Goal: Navigation & Orientation: Find specific page/section

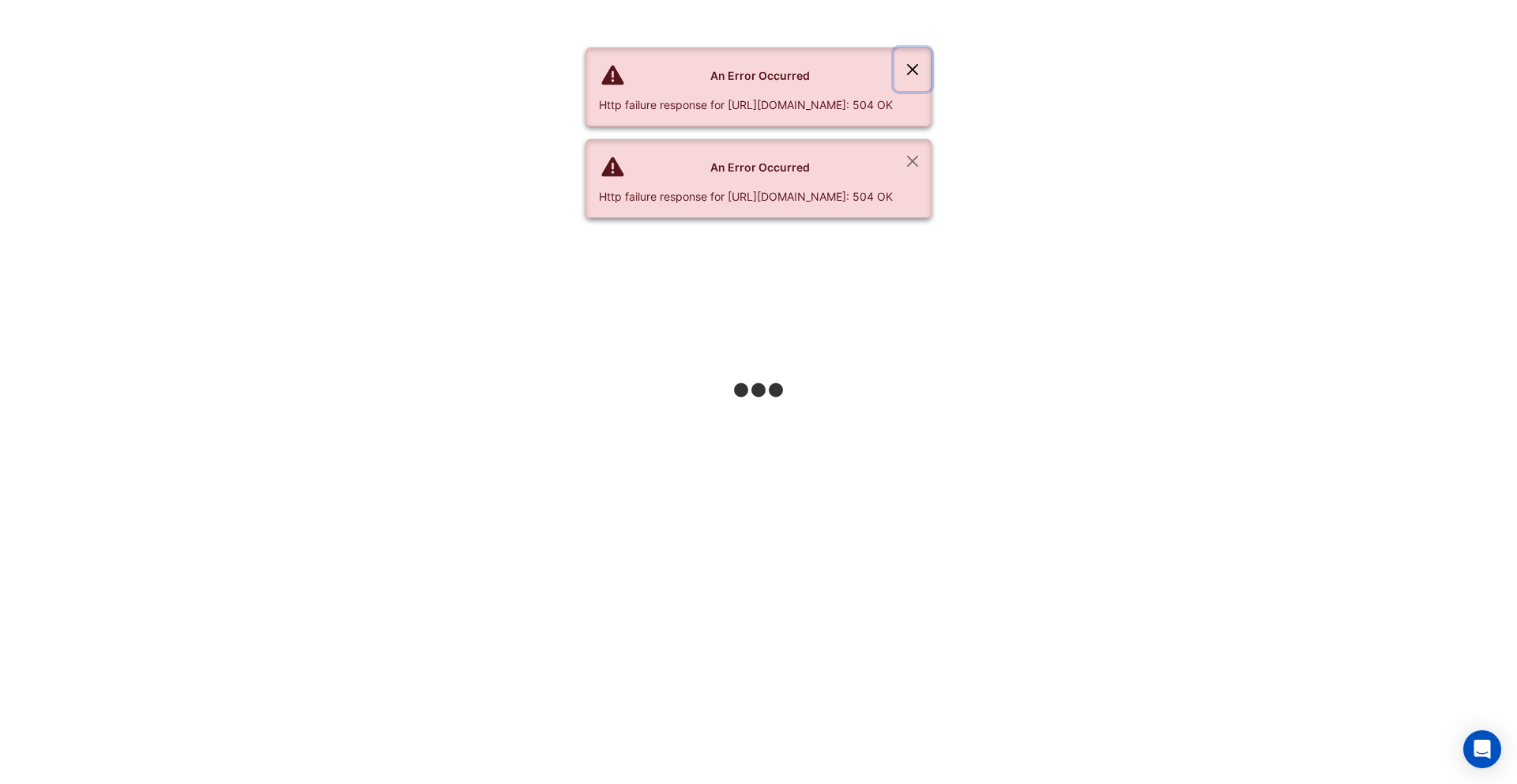
click at [931, 70] on button "Close" at bounding box center [912, 69] width 36 height 43
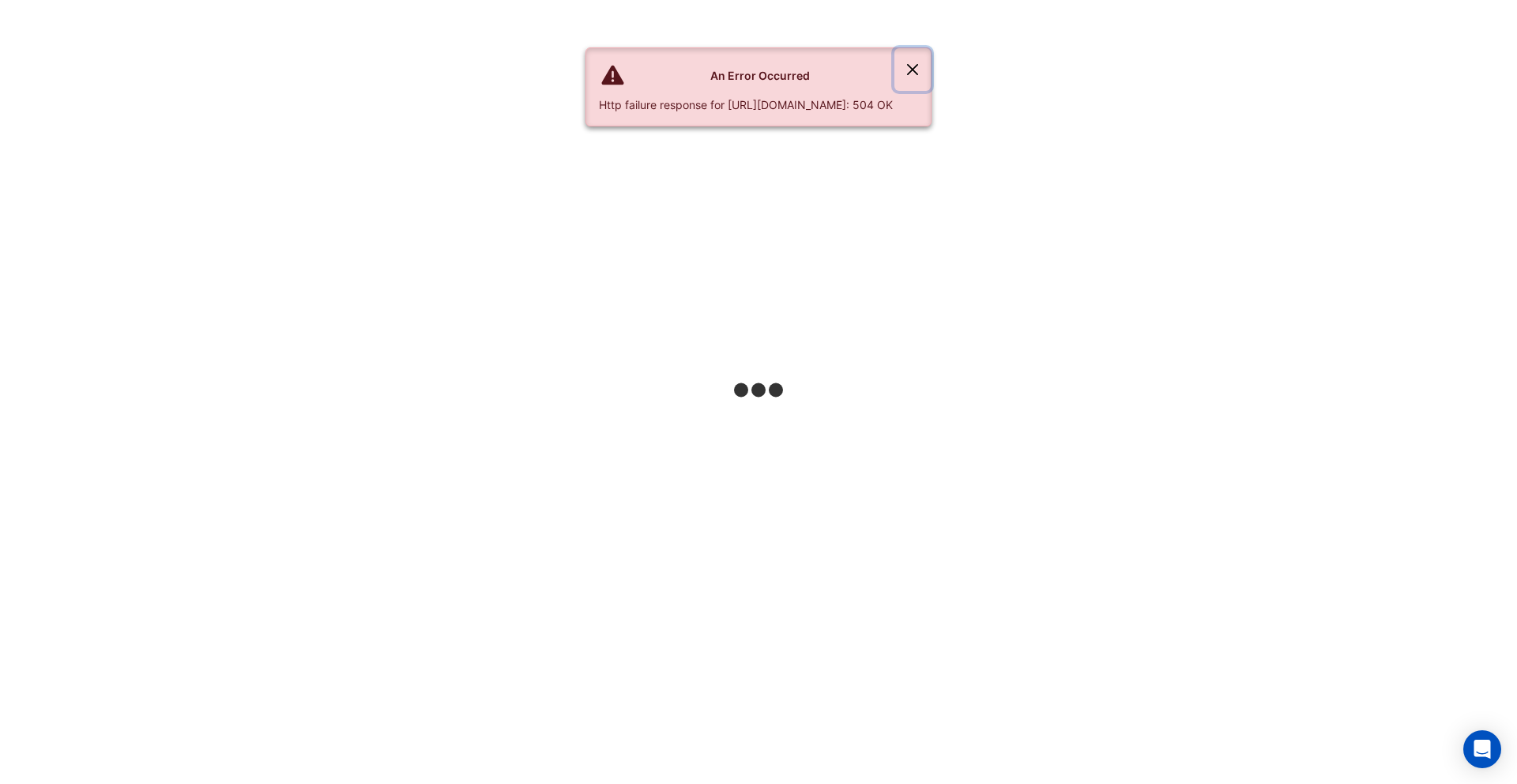
click at [931, 70] on button "Close" at bounding box center [912, 69] width 36 height 43
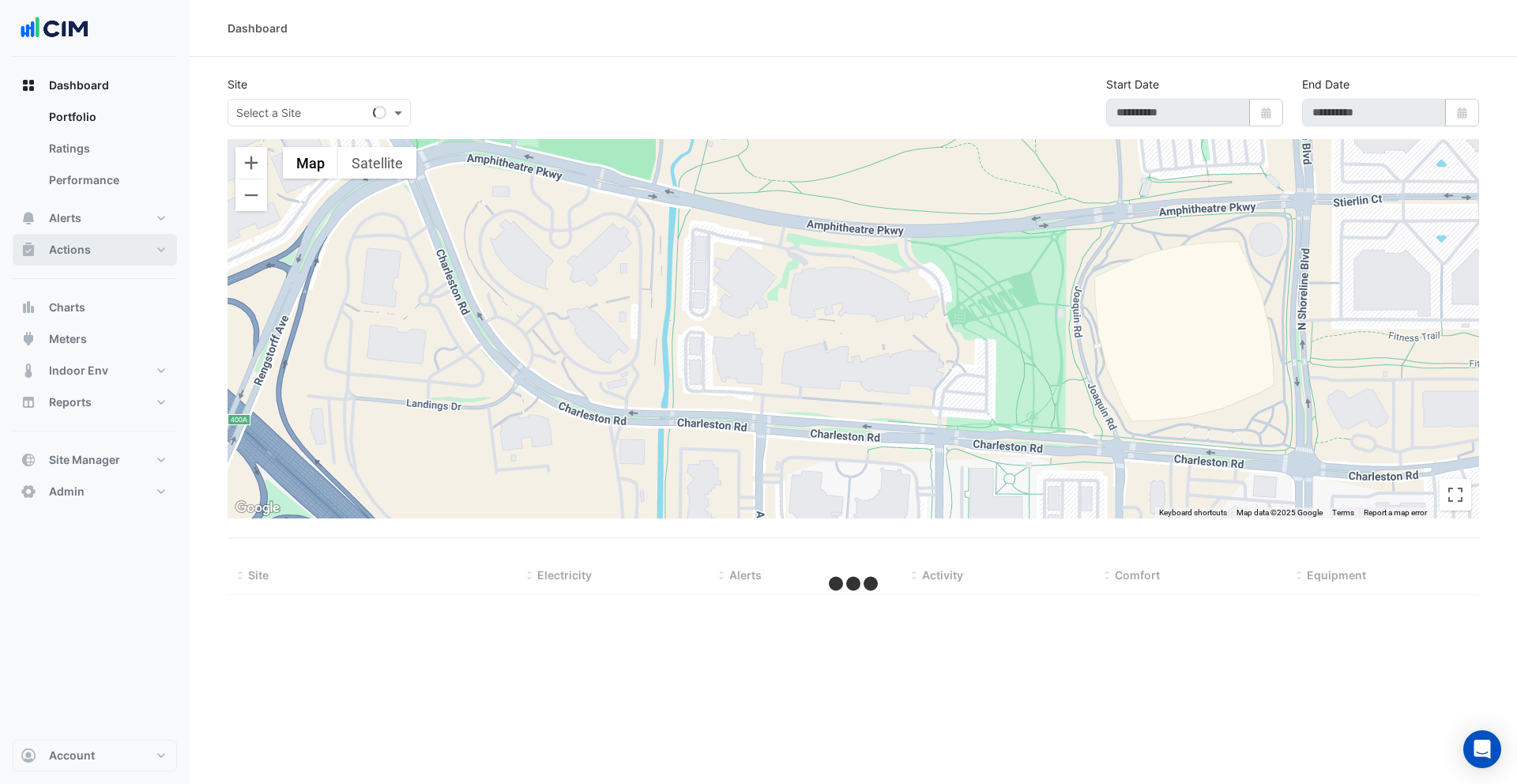
click at [73, 239] on button "Actions" at bounding box center [95, 249] width 164 height 32
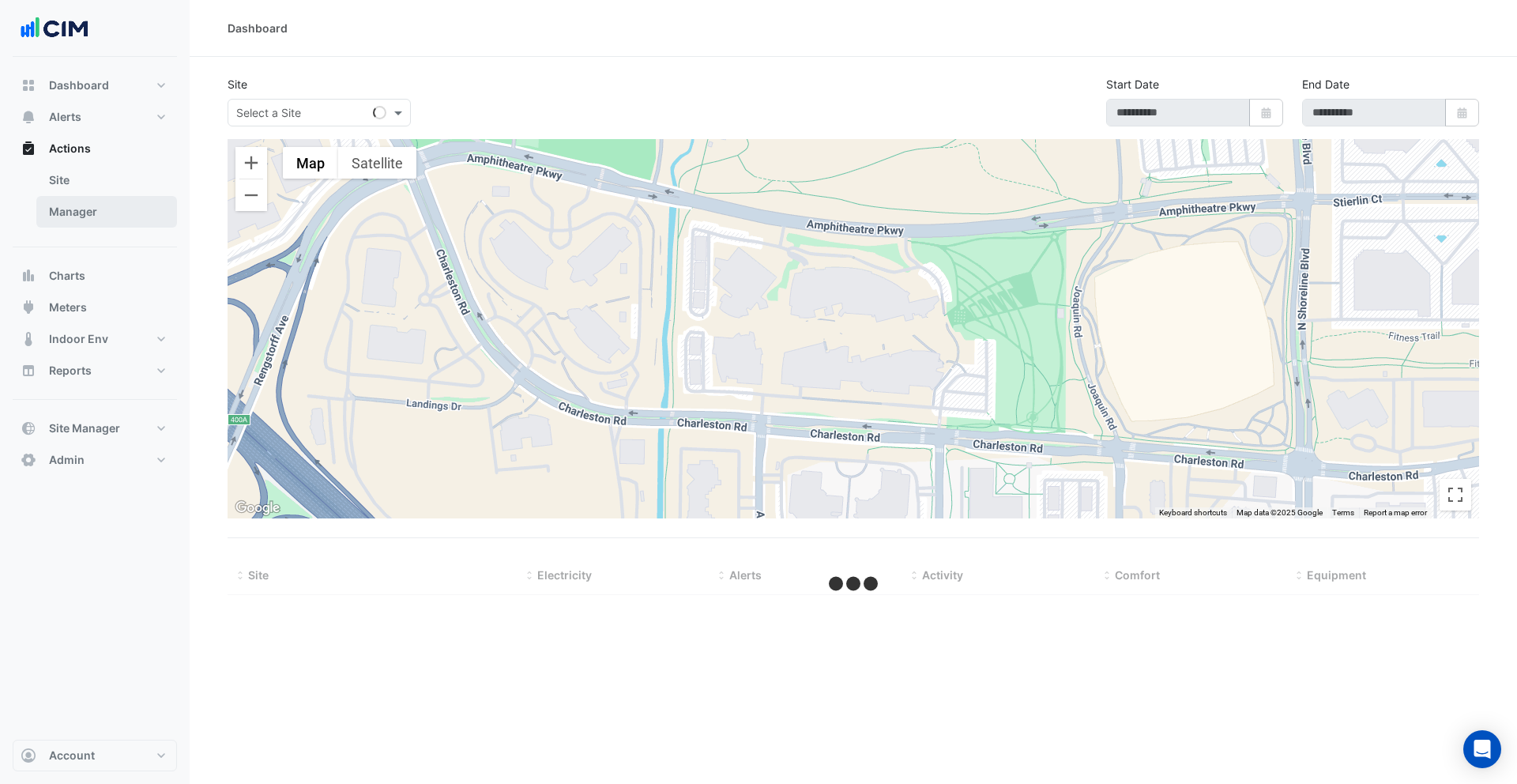
click at [81, 202] on link "Manager" at bounding box center [107, 211] width 140 height 32
click at [87, 221] on link "Manager" at bounding box center [107, 211] width 140 height 32
click at [95, 190] on link "Site" at bounding box center [107, 179] width 140 height 32
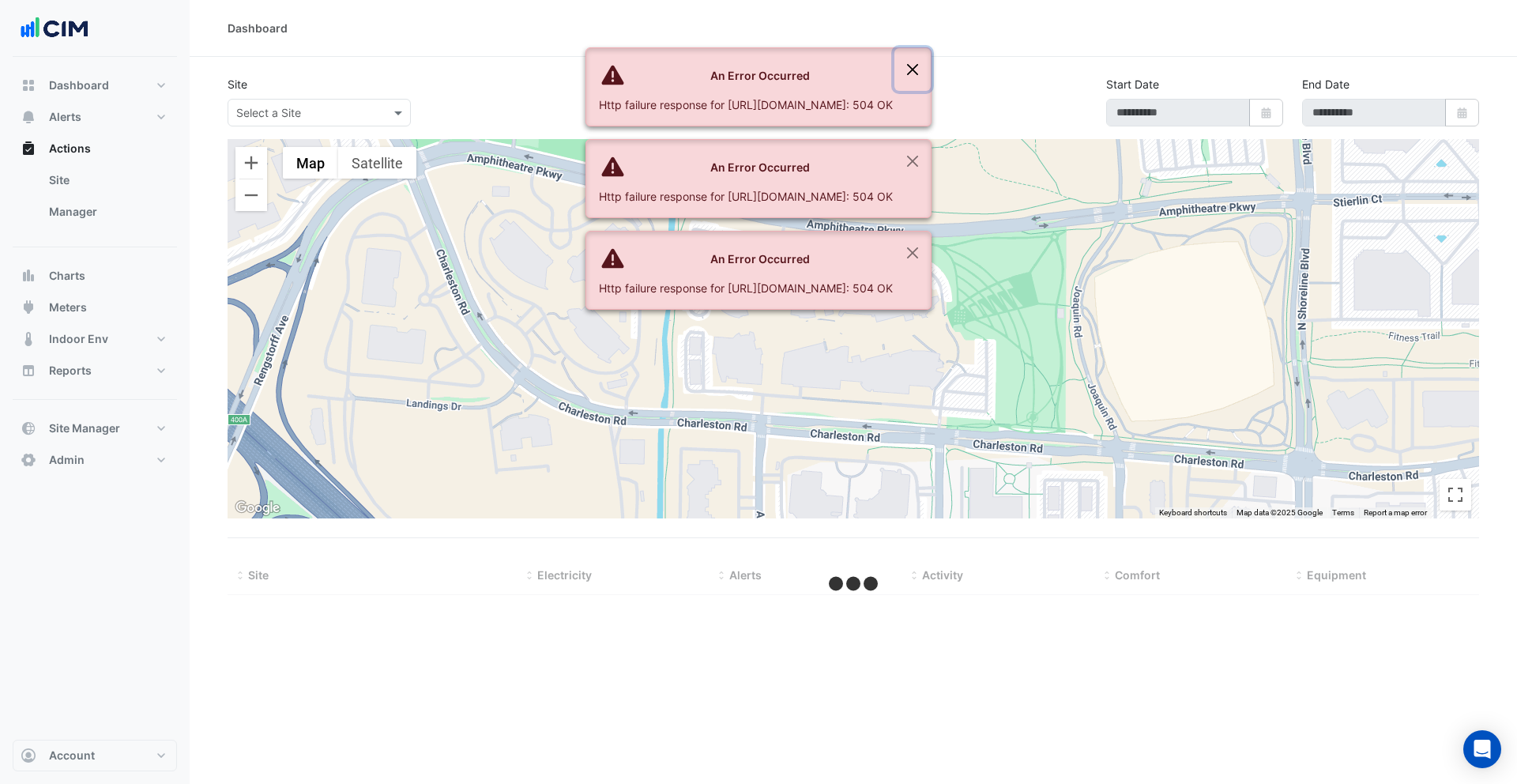
click at [931, 67] on button "Close" at bounding box center [912, 69] width 36 height 43
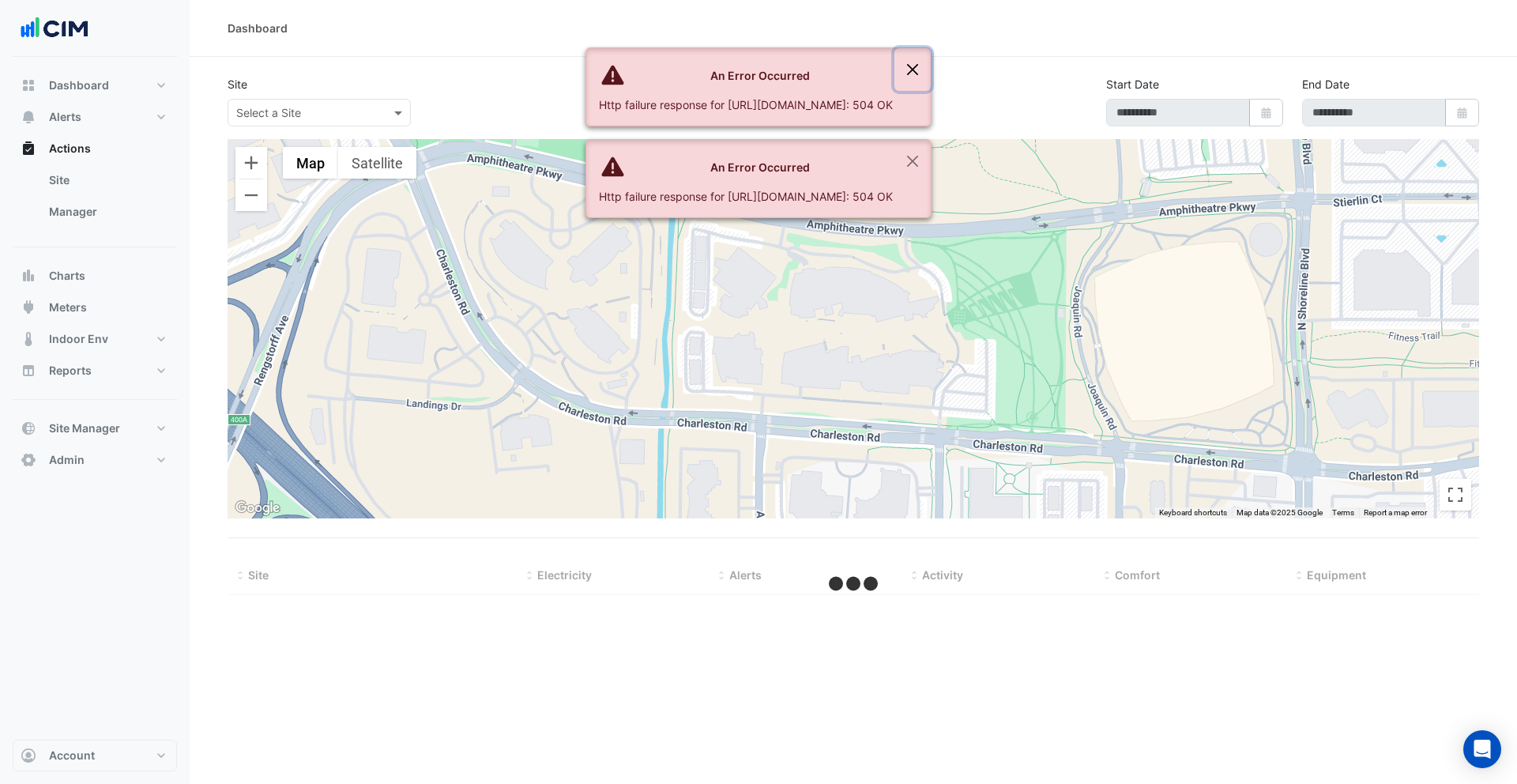
click at [931, 68] on button "Close" at bounding box center [912, 69] width 36 height 43
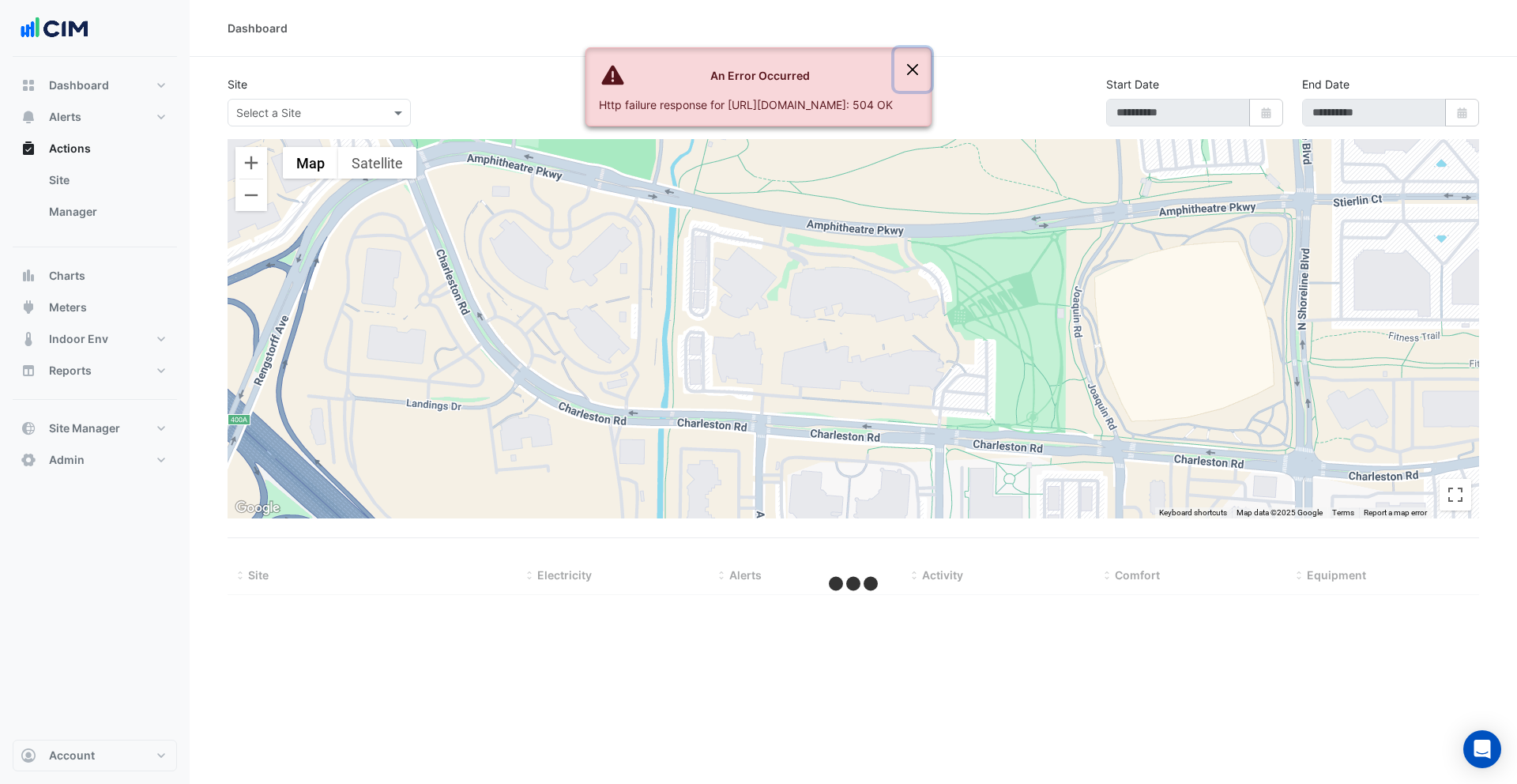
click at [931, 69] on button "Close" at bounding box center [912, 69] width 36 height 43
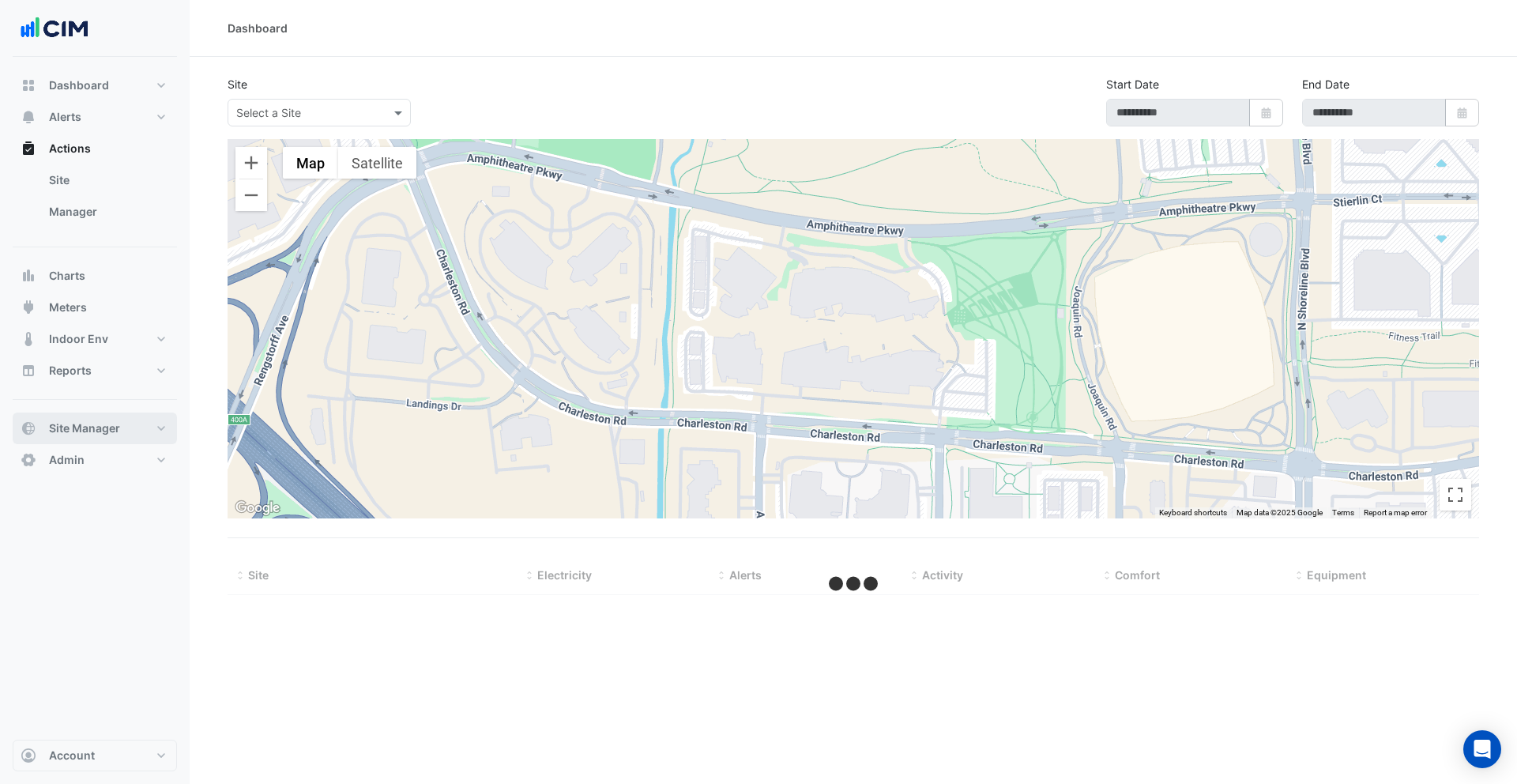
click at [97, 423] on span "Site Manager" at bounding box center [85, 428] width 71 height 15
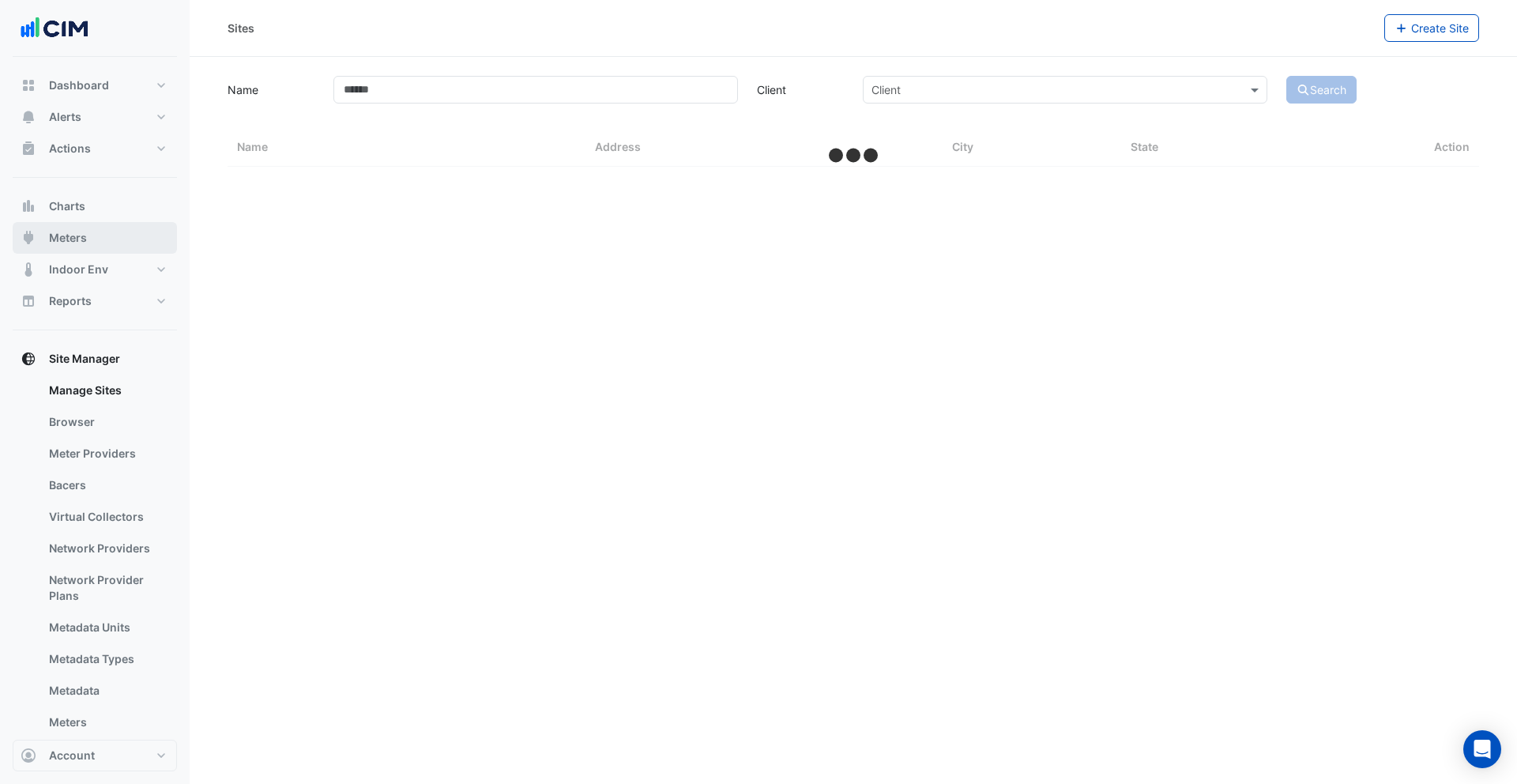
click at [75, 241] on span "Meters" at bounding box center [68, 237] width 38 height 15
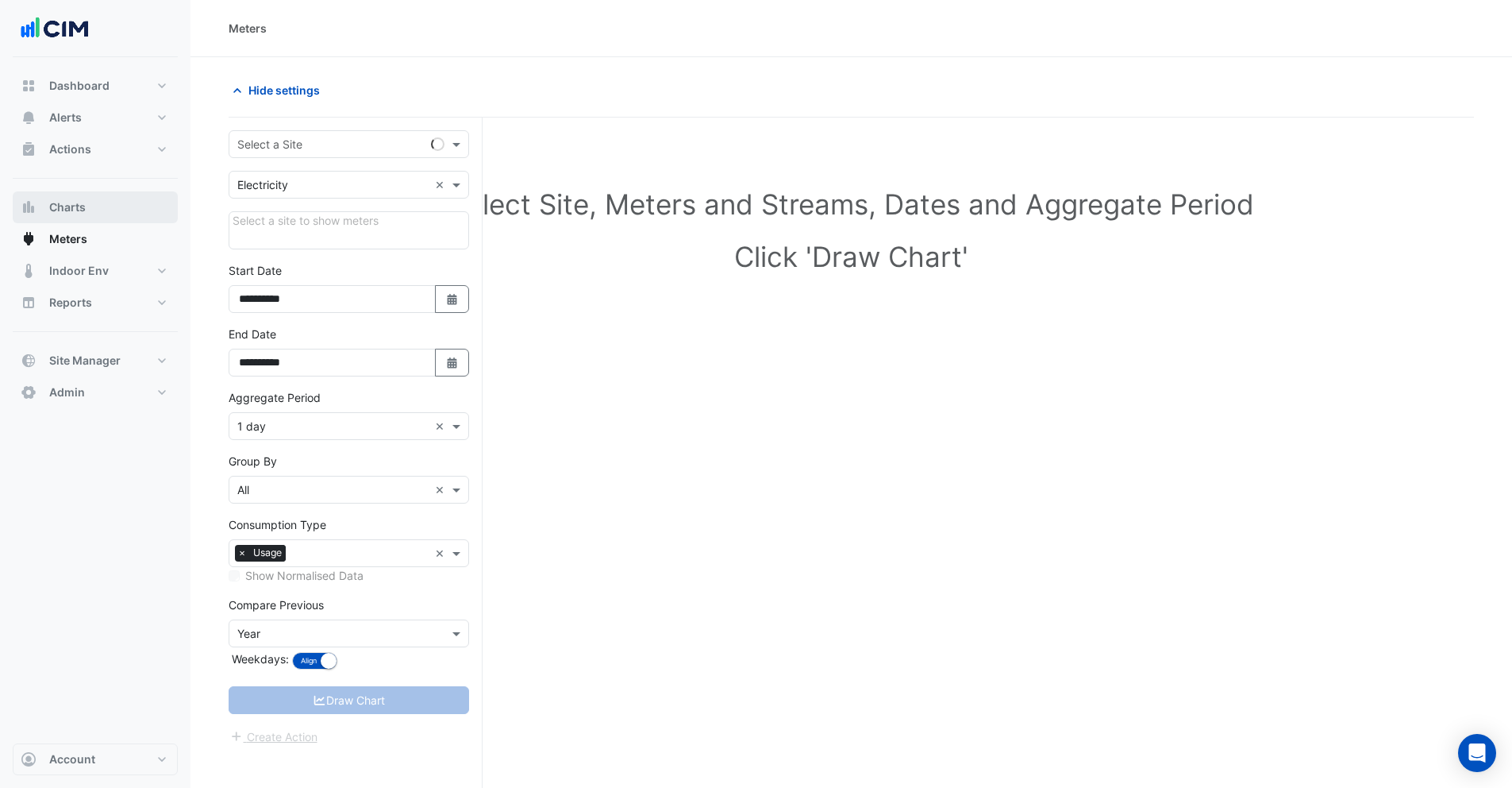
click at [75, 213] on span "Charts" at bounding box center [68, 207] width 37 height 16
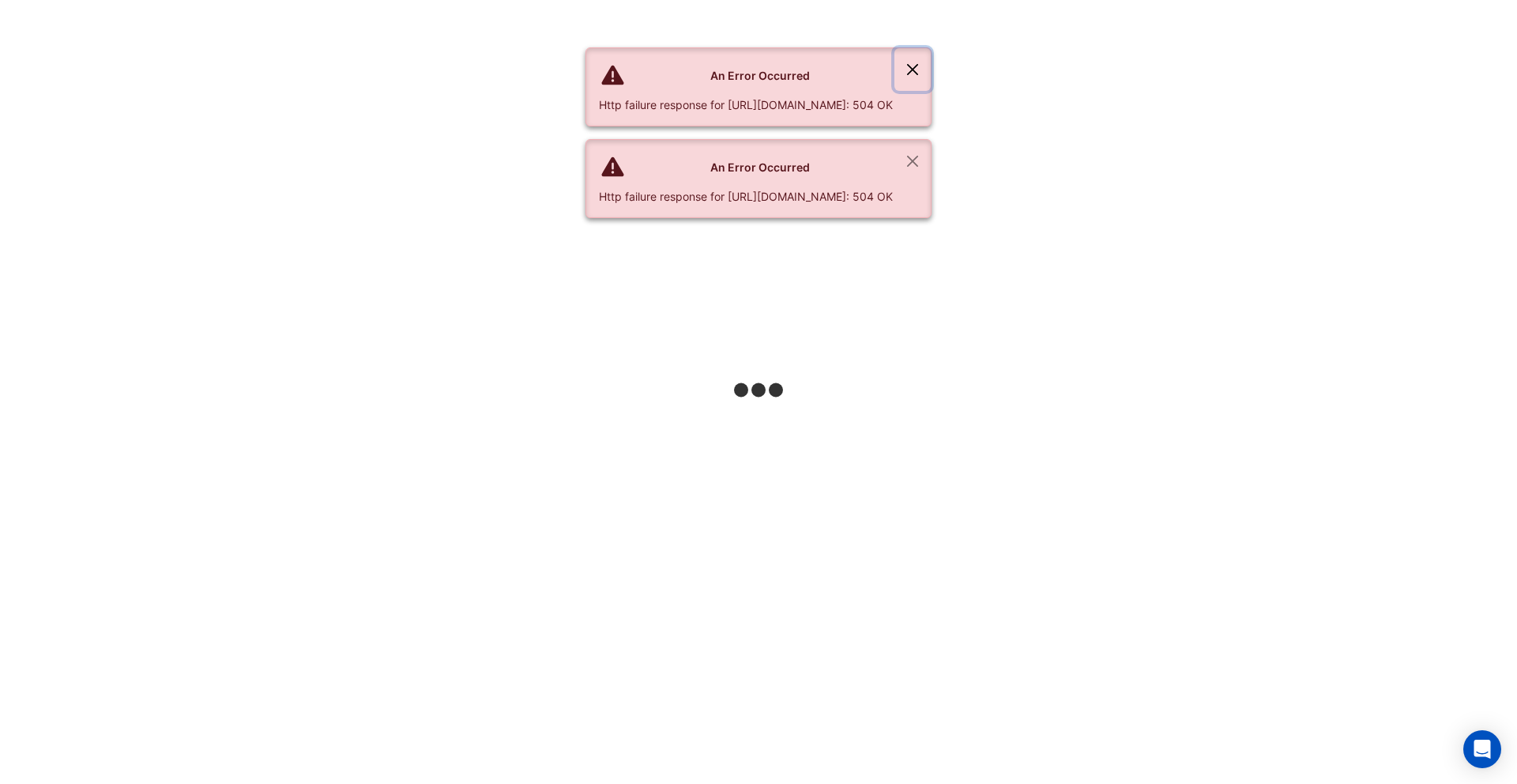
click at [931, 69] on button "Close" at bounding box center [912, 69] width 36 height 43
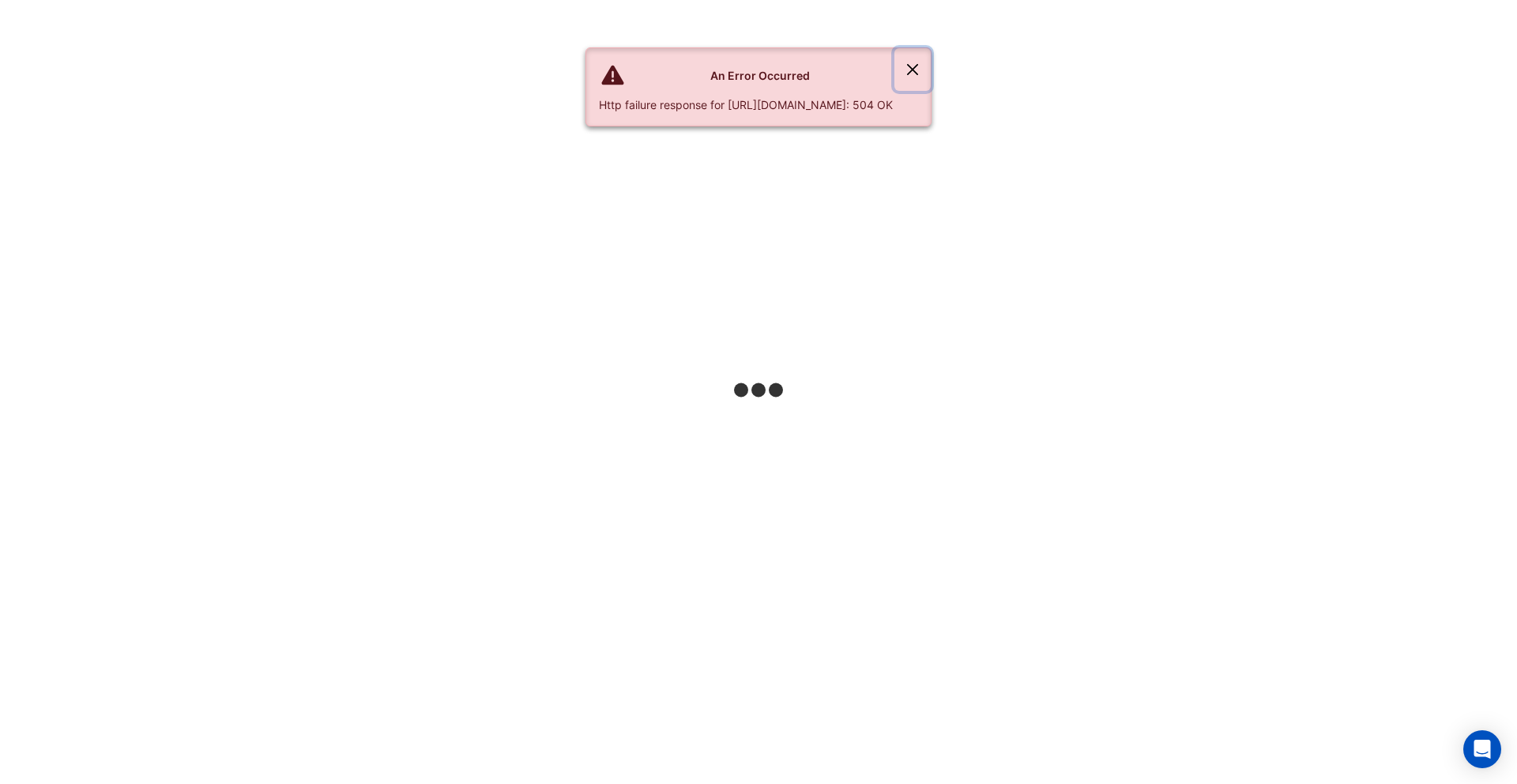
click at [931, 69] on button "Close" at bounding box center [912, 69] width 36 height 43
click at [931, 73] on button "Close" at bounding box center [912, 69] width 36 height 43
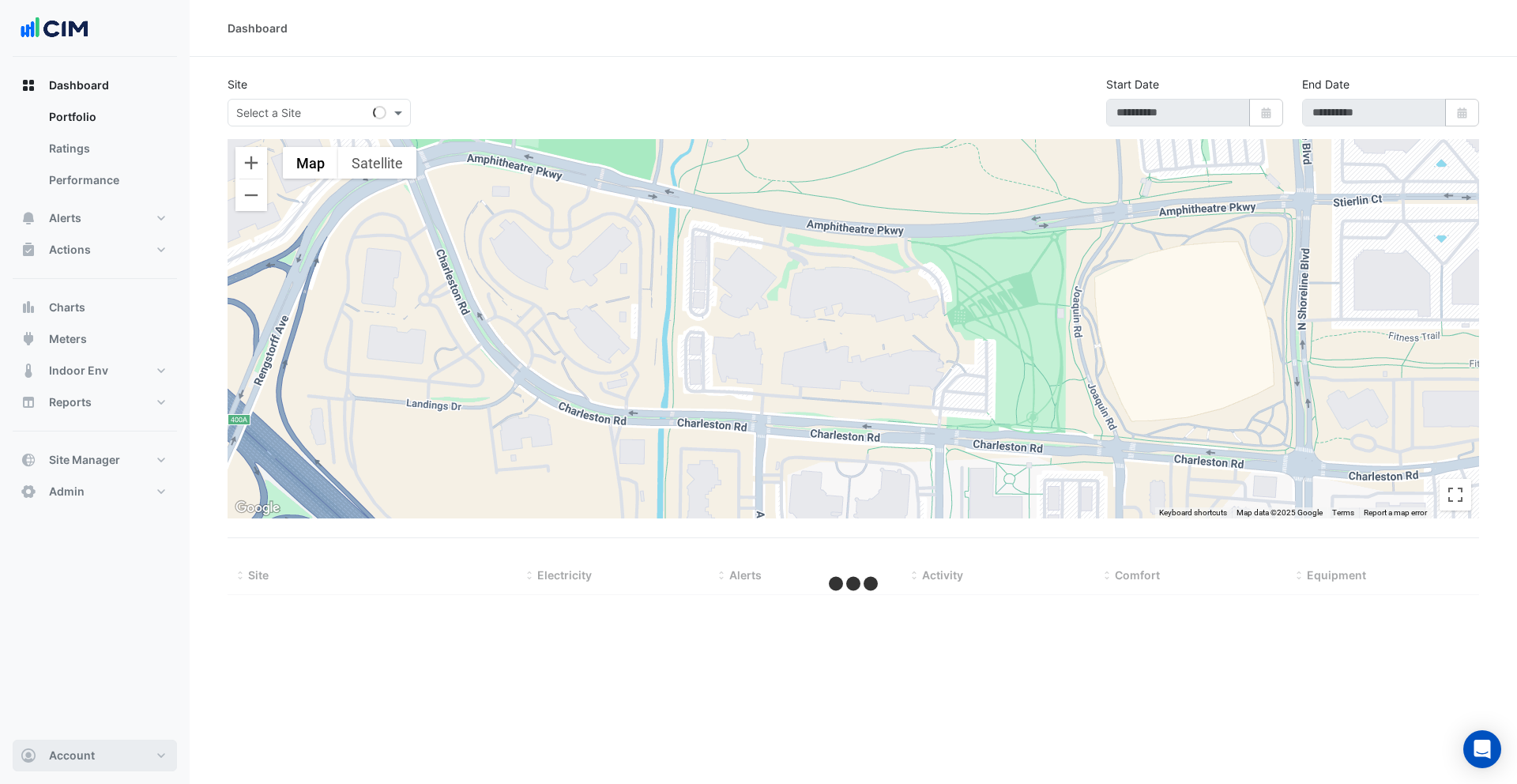
click at [110, 755] on button "Account" at bounding box center [95, 755] width 164 height 32
click at [321, 109] on input "text" at bounding box center [302, 113] width 134 height 16
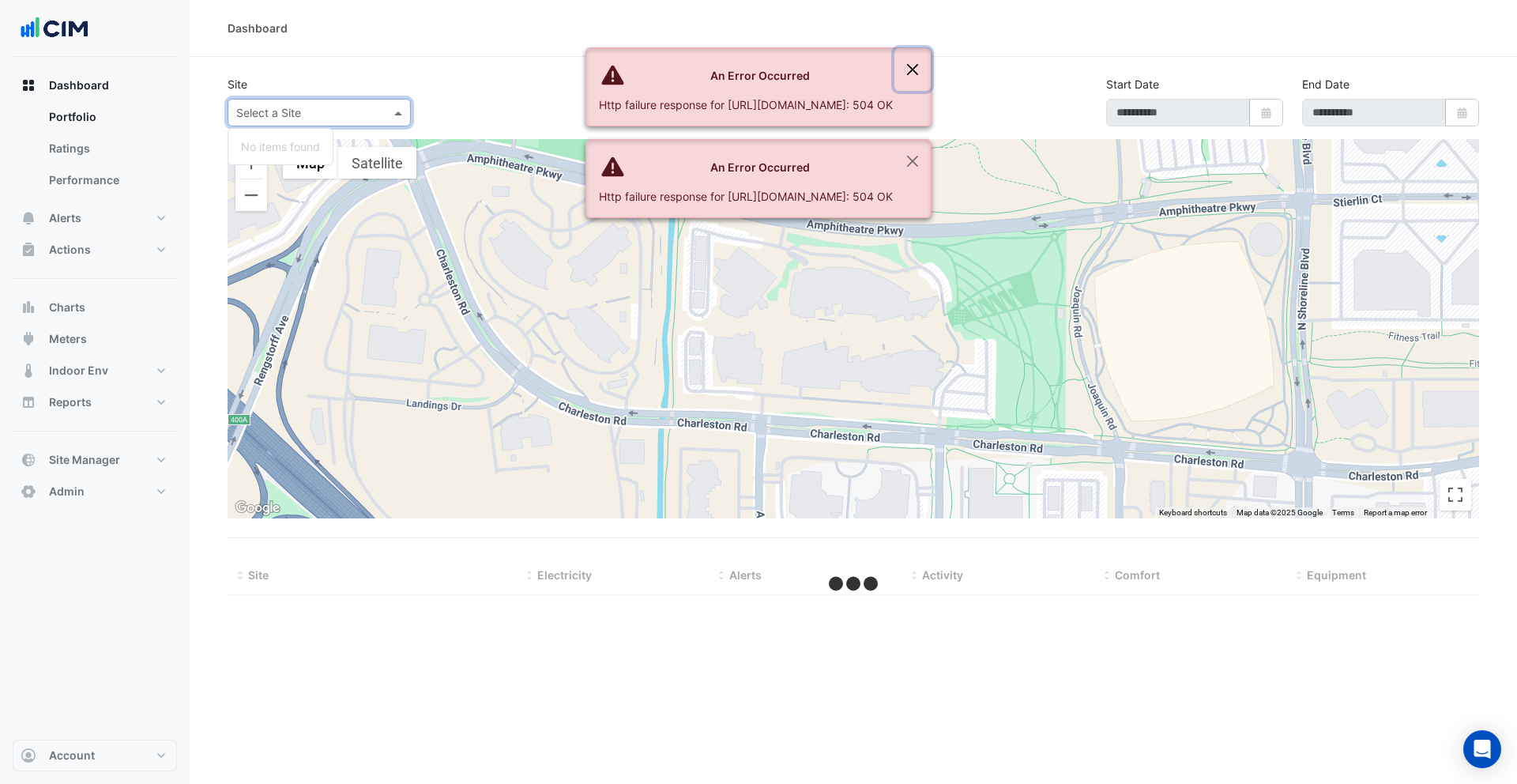
click at [931, 68] on button "Close" at bounding box center [912, 69] width 36 height 43
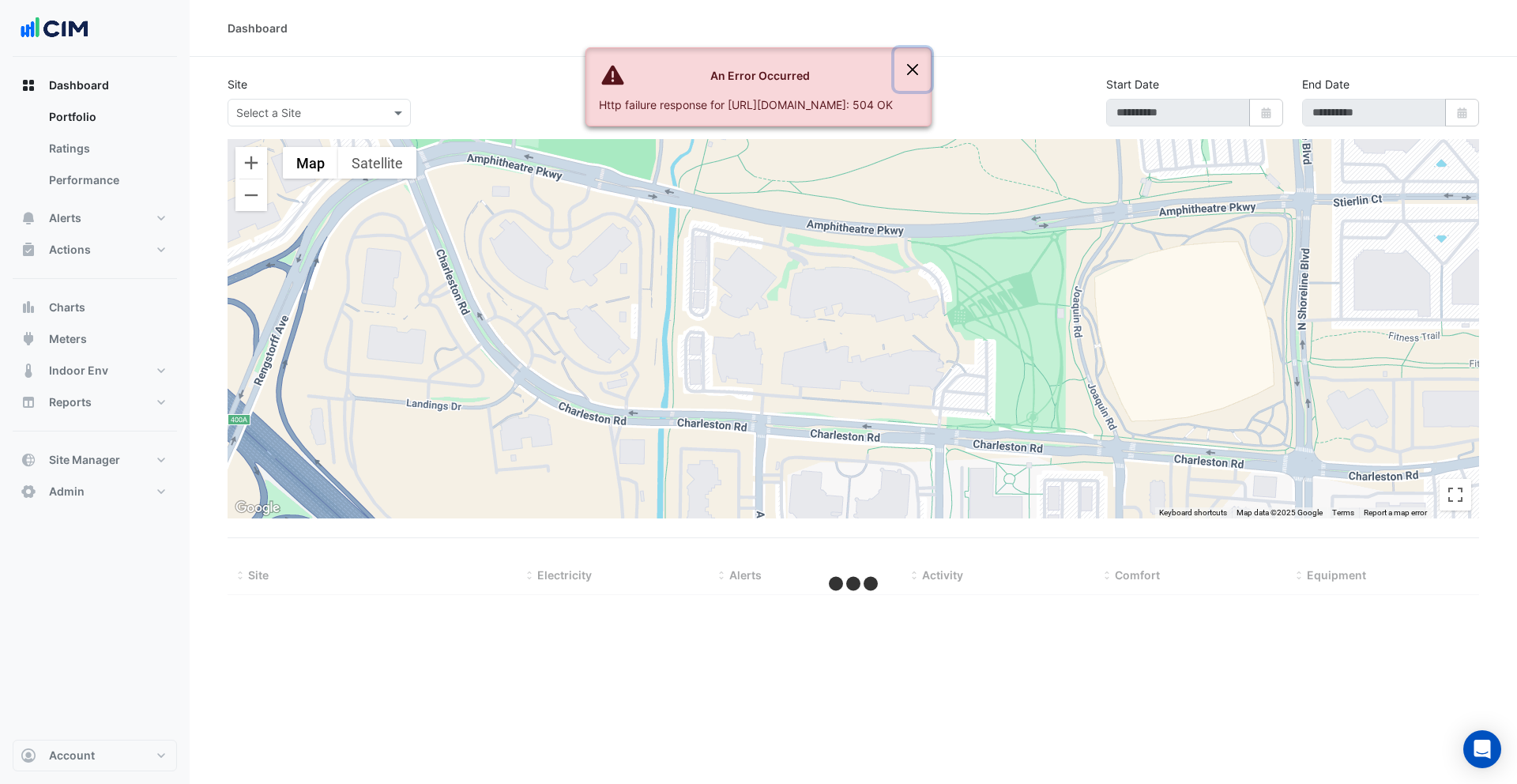
click at [931, 73] on button "Close" at bounding box center [912, 69] width 36 height 43
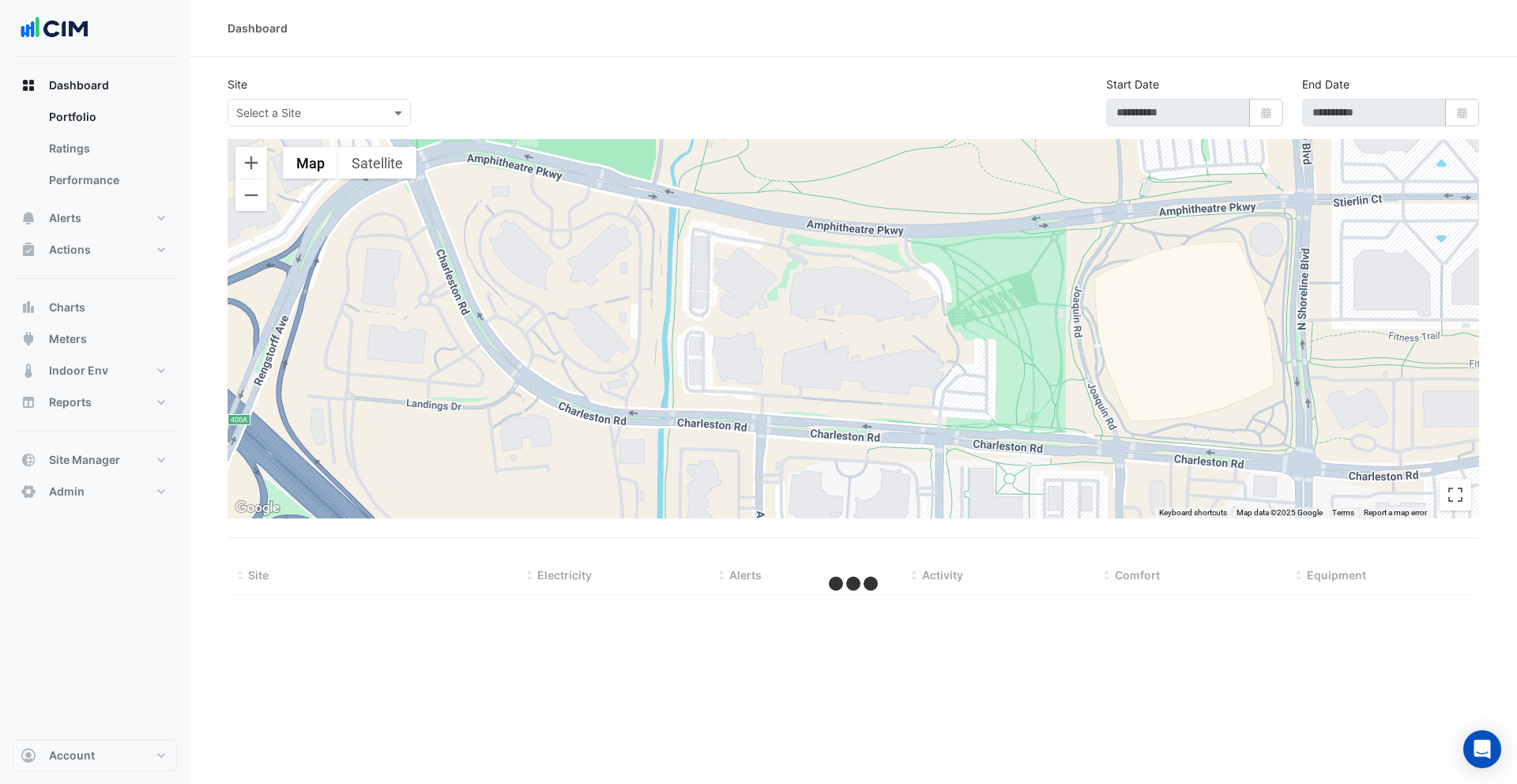
click at [605, 77] on div "Site Select a Site" at bounding box center [413, 101] width 392 height 51
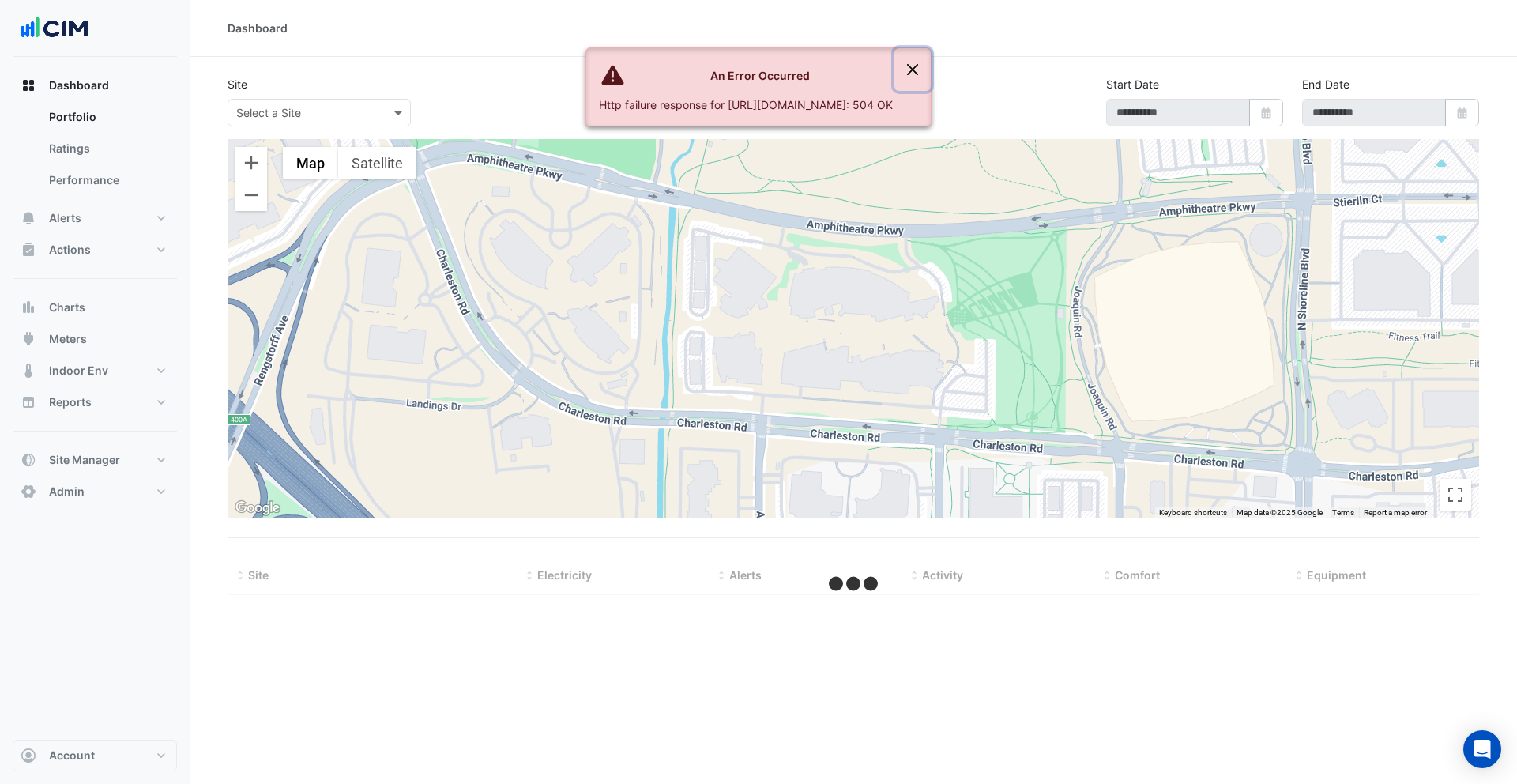
click at [931, 69] on button "Close" at bounding box center [912, 69] width 36 height 43
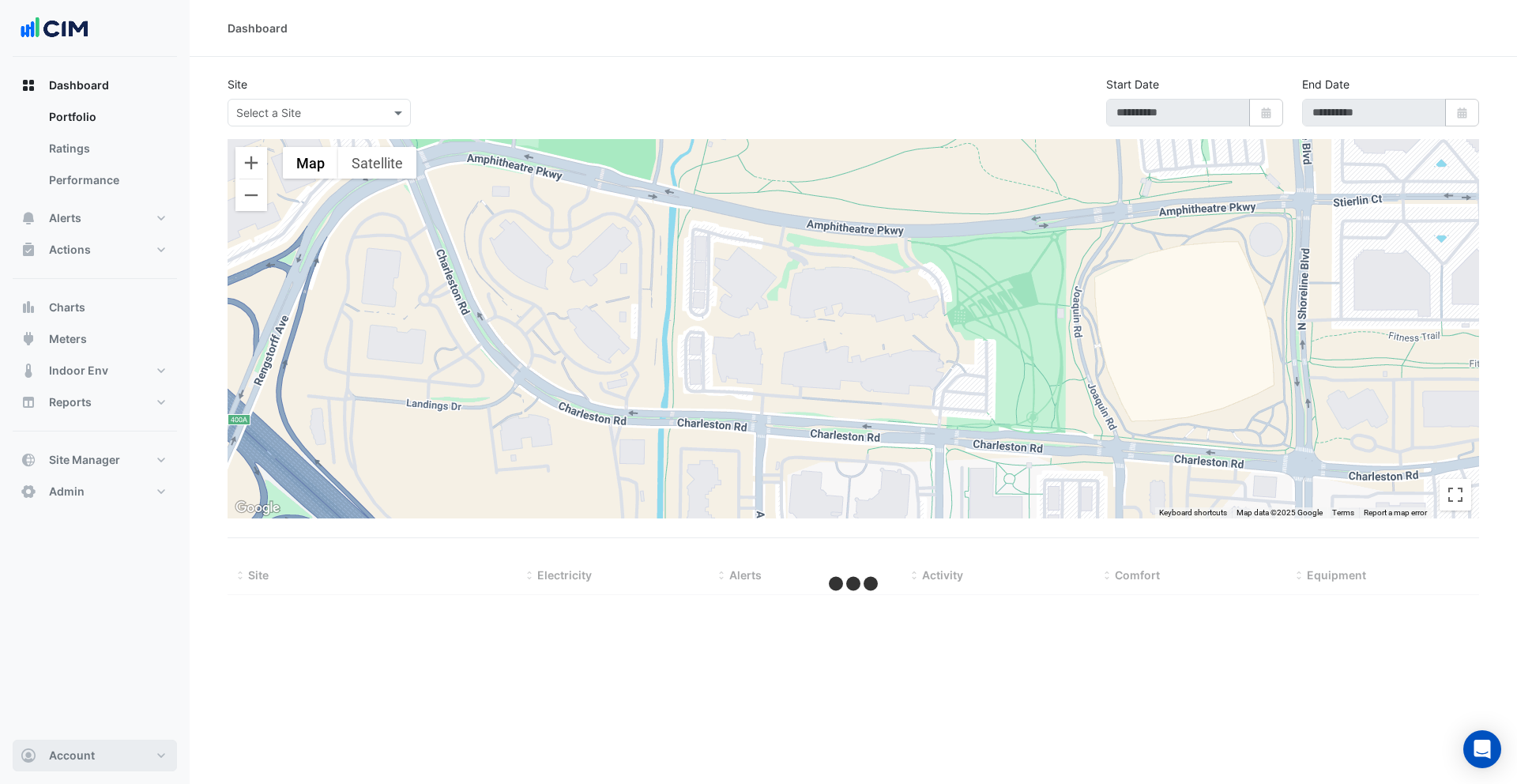
click at [72, 760] on span "Account" at bounding box center [72, 755] width 46 height 15
click at [47, 723] on link "Sign Out" at bounding box center [95, 715] width 150 height 32
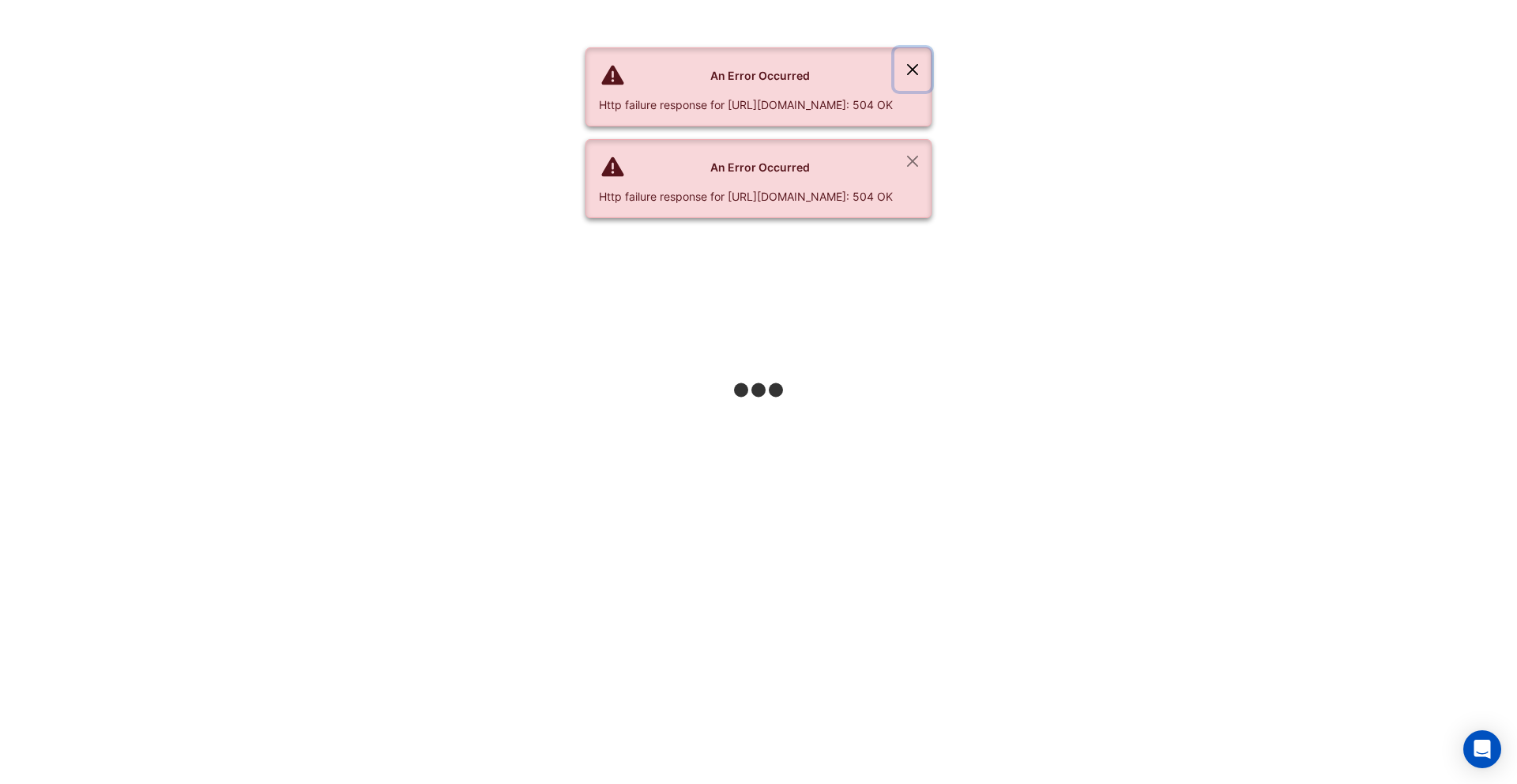
click at [931, 68] on button "Close" at bounding box center [912, 69] width 36 height 43
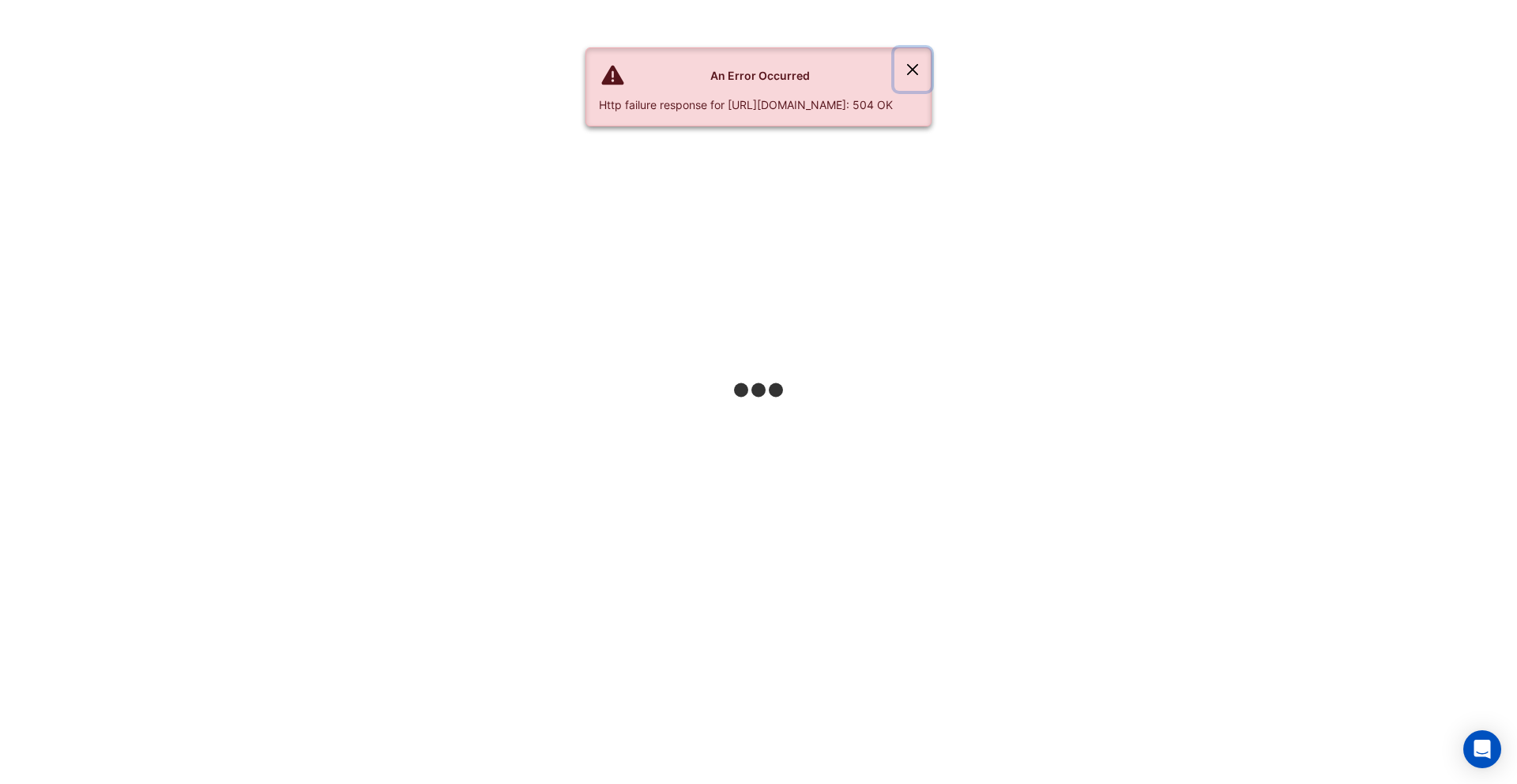
click at [931, 69] on button "Close" at bounding box center [912, 69] width 36 height 43
